Goal: Find specific page/section: Find specific page/section

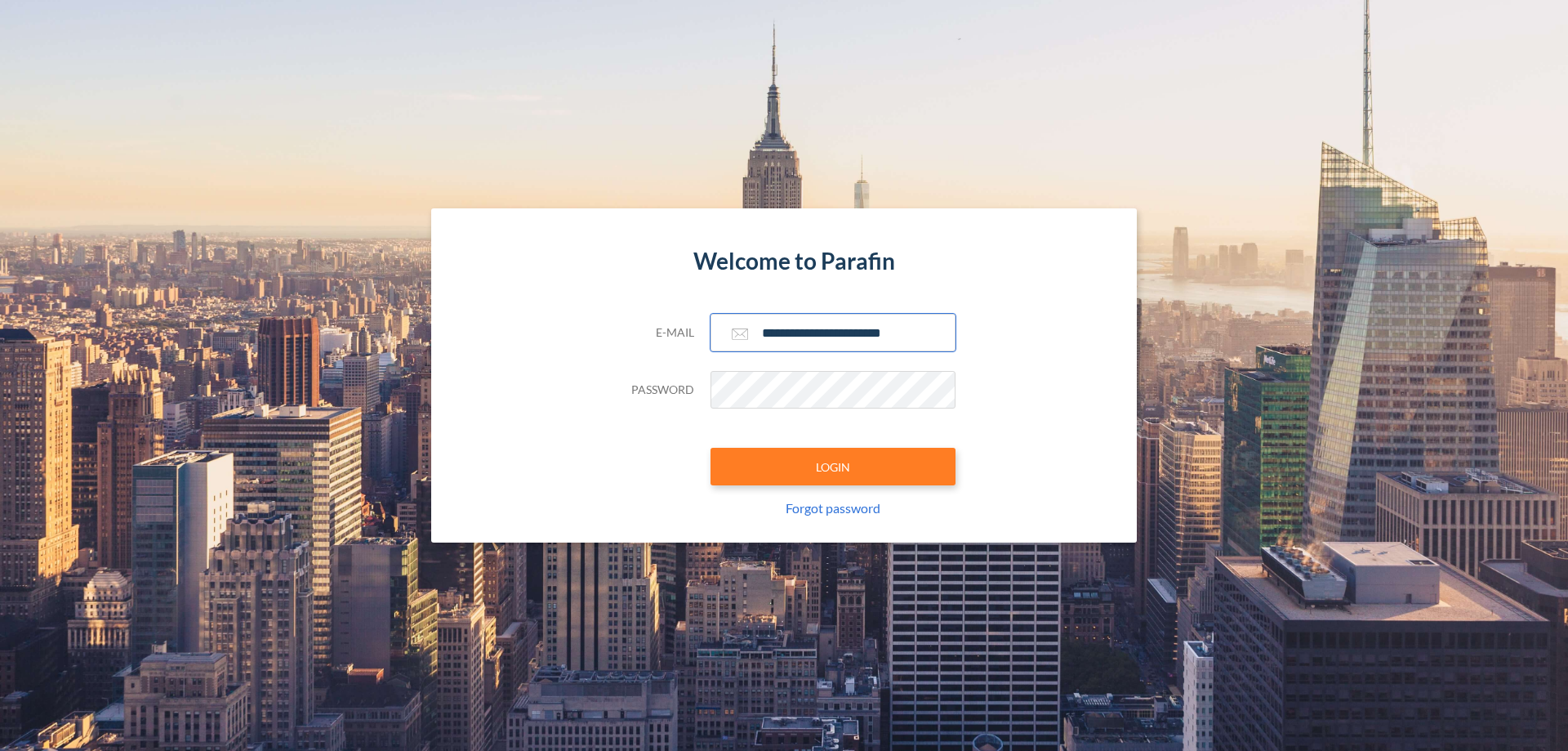
type input "**********"
click at [833, 467] on button "LOGIN" at bounding box center [833, 466] width 245 height 37
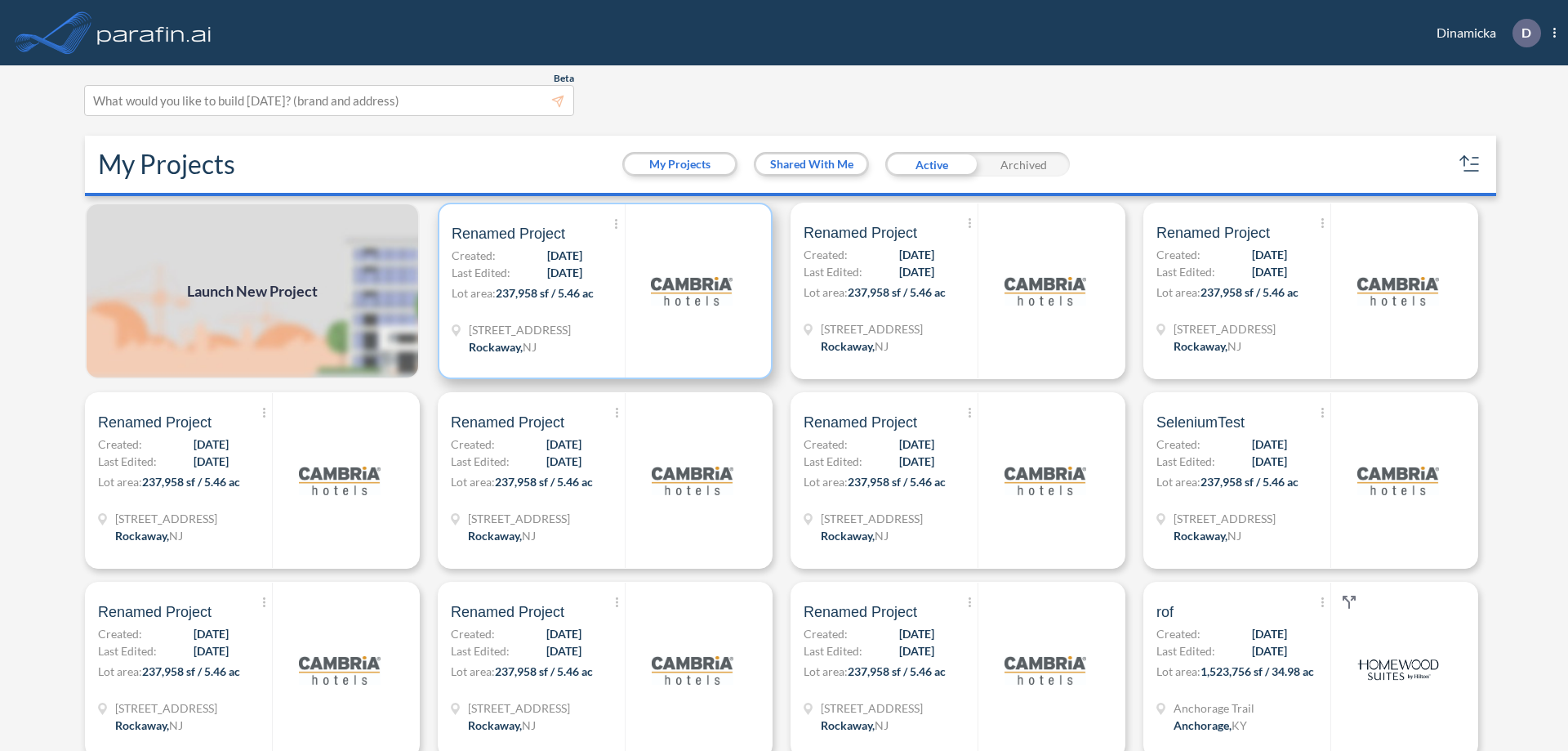
scroll to position [4, 0]
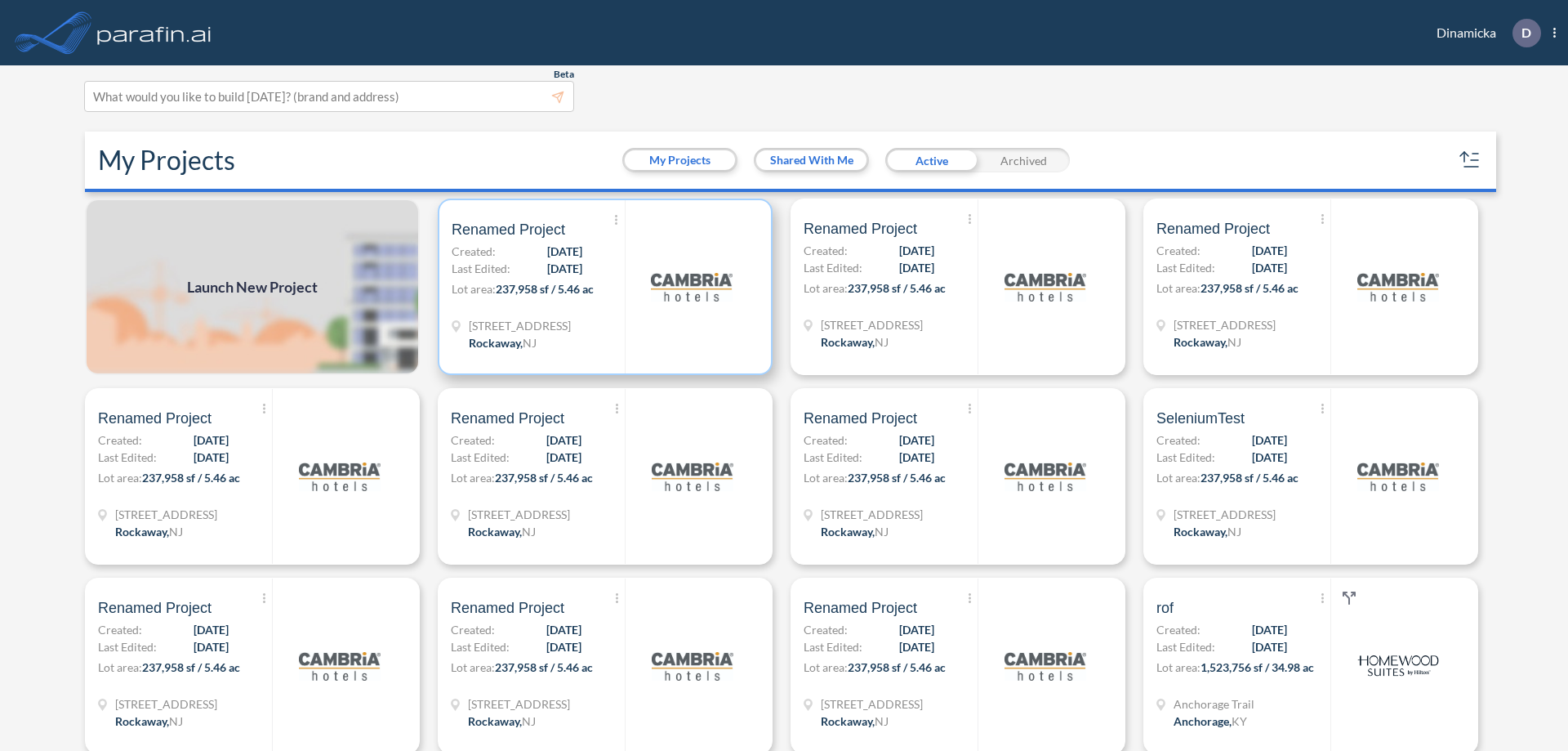
click at [602, 287] on p "Lot area: 237,958 sf / 5.46 ac" at bounding box center [538, 291] width 173 height 23
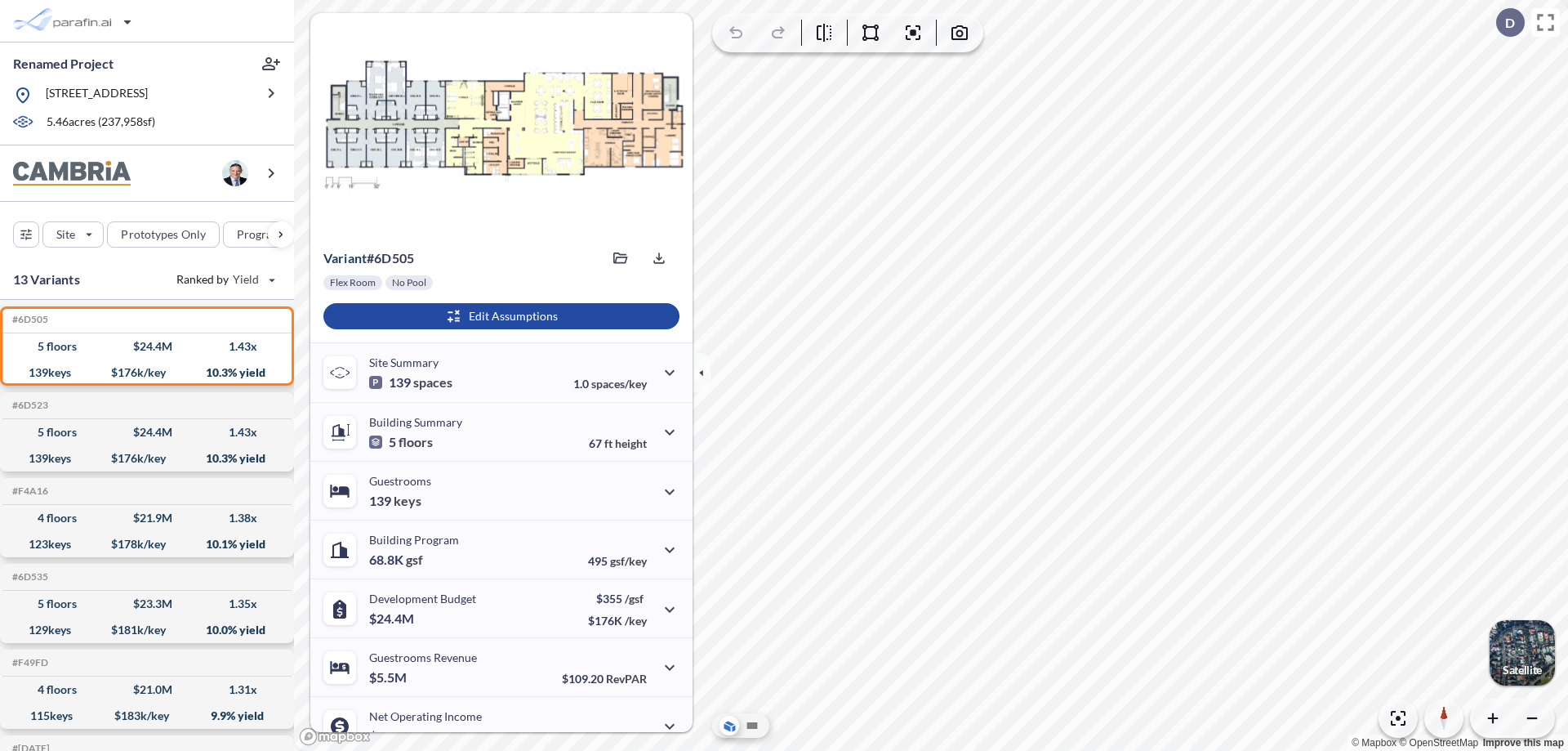
scroll to position [82, 0]
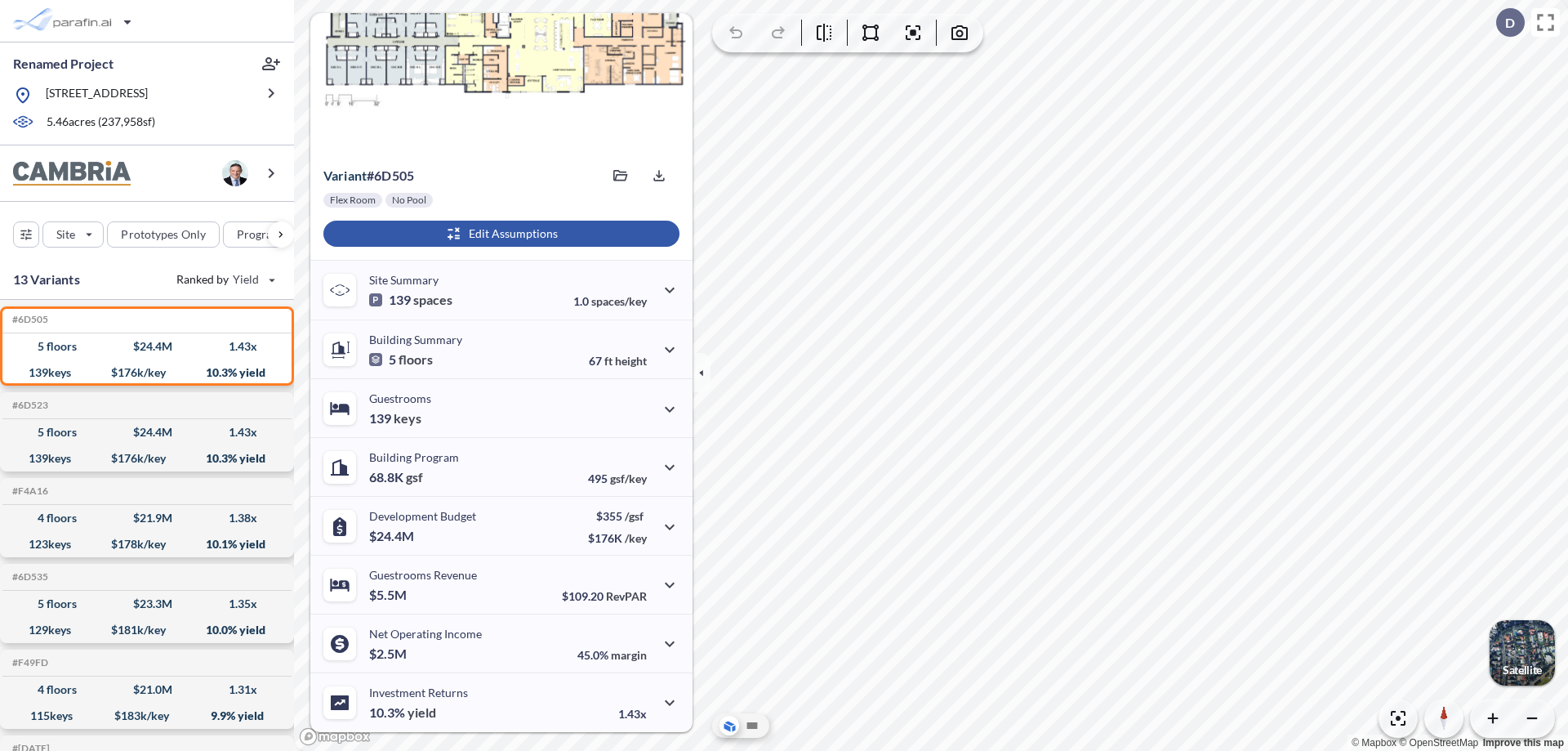
click at [498, 233] on div "button" at bounding box center [501, 233] width 356 height 26
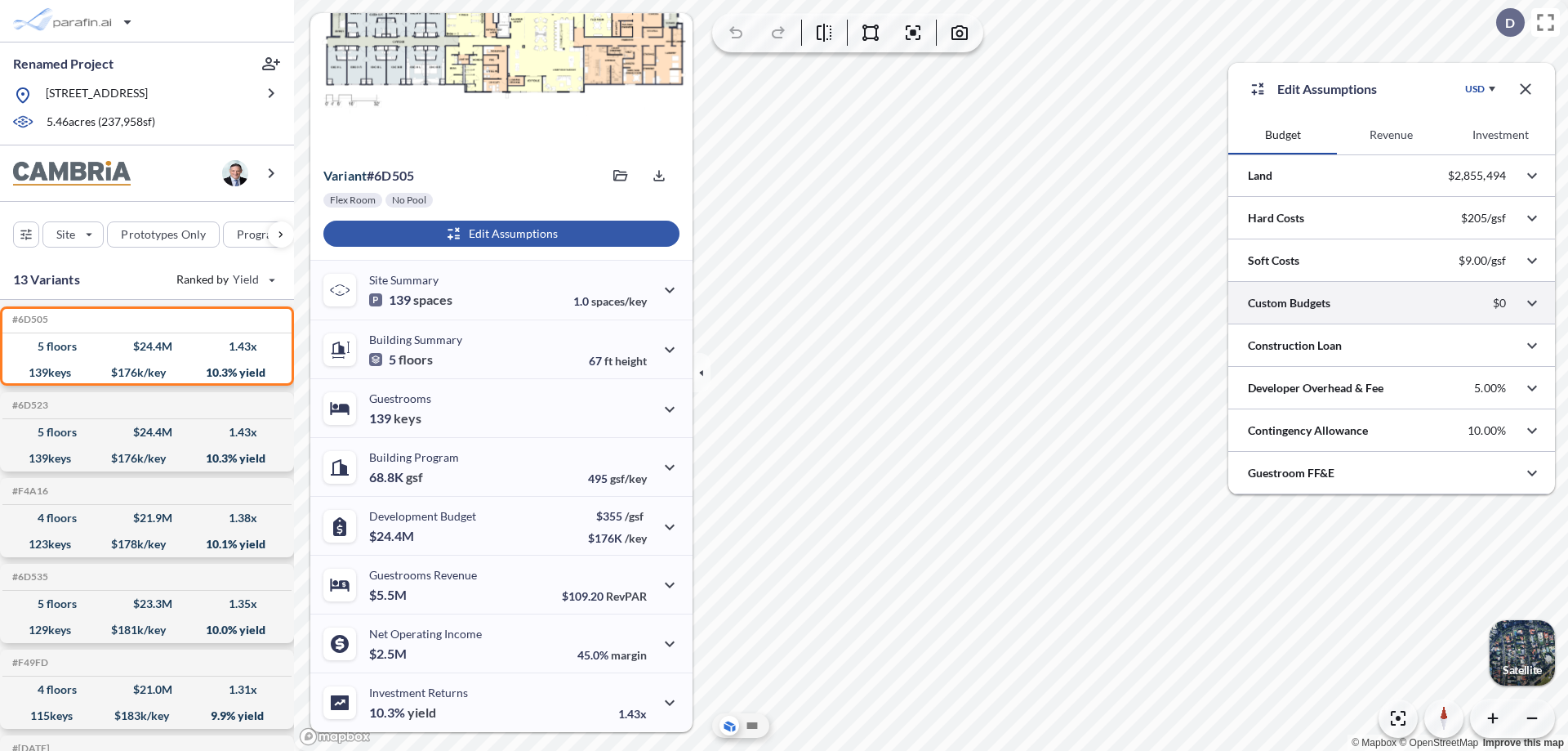
click at [1391, 303] on div at bounding box center [1391, 302] width 327 height 41
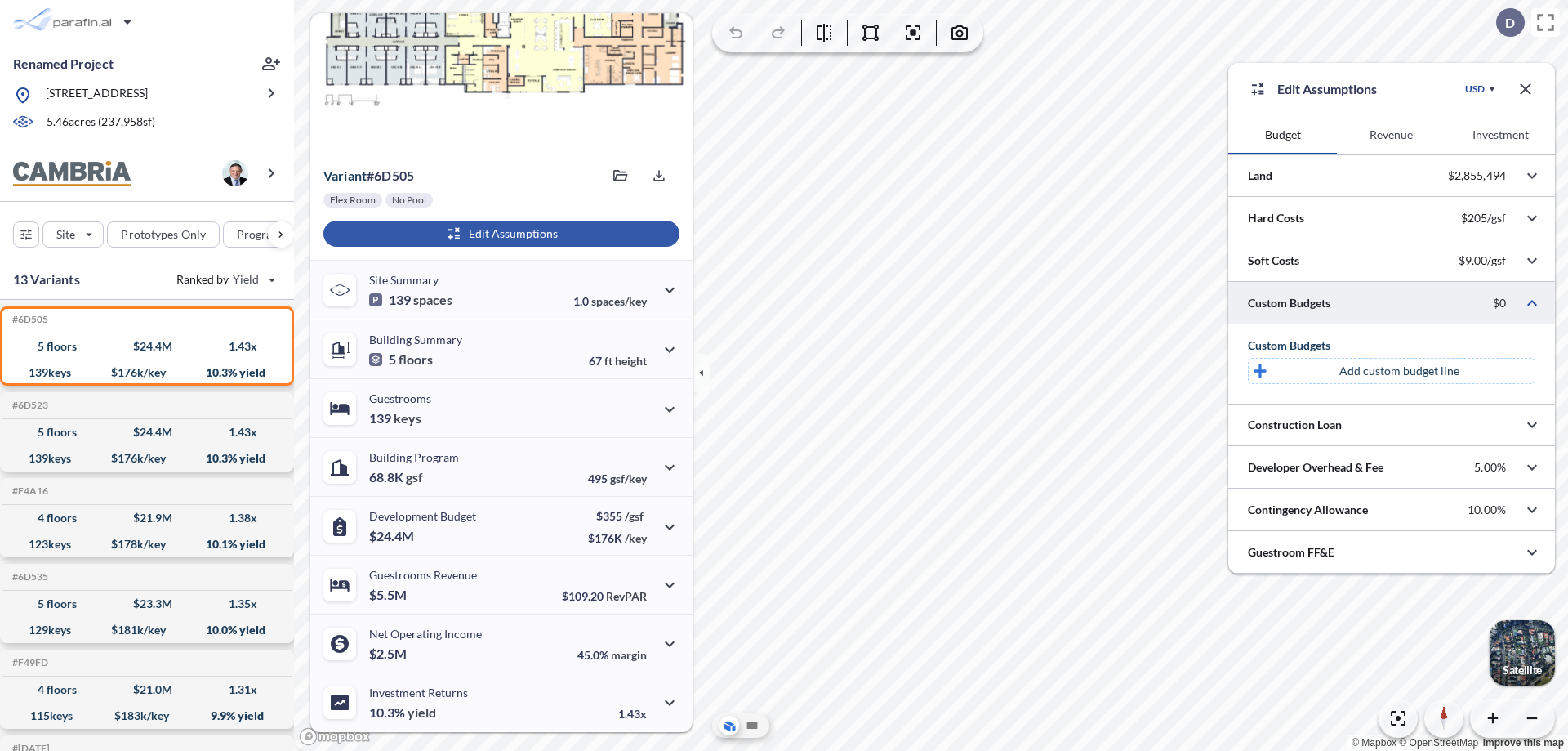
click at [1399, 371] on p "Add custom budget line" at bounding box center [1399, 371] width 120 height 16
